Goal: Find specific page/section: Find specific page/section

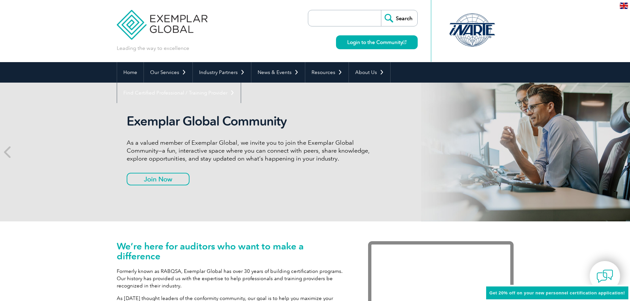
click at [346, 20] on input "search" at bounding box center [346, 18] width 69 height 16
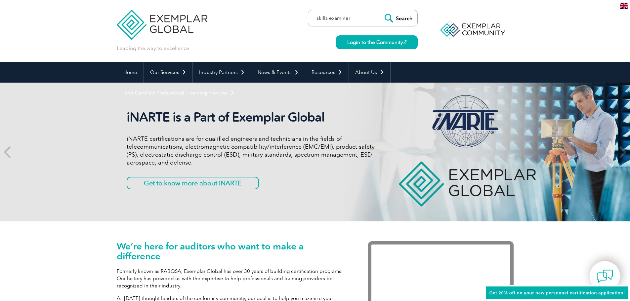
type input "skills examiner"
click at [381, 10] on input "Search" at bounding box center [399, 18] width 36 height 16
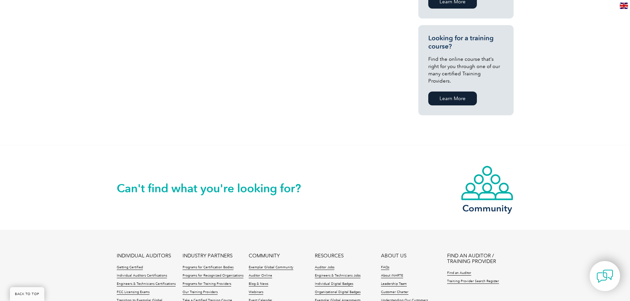
scroll to position [548, 0]
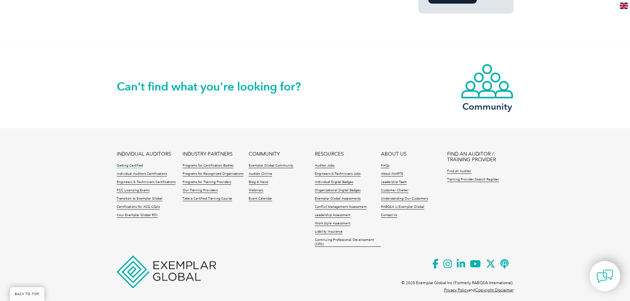
click at [131, 164] on link "Getting Certified" at bounding box center [130, 166] width 26 height 5
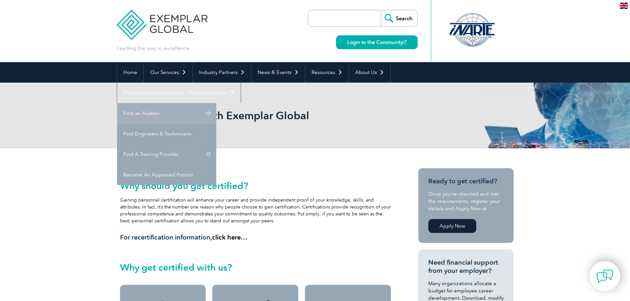
click at [216, 103] on link "Find an Auditor" at bounding box center [166, 113] width 99 height 21
